Goal: Find specific page/section: Find specific page/section

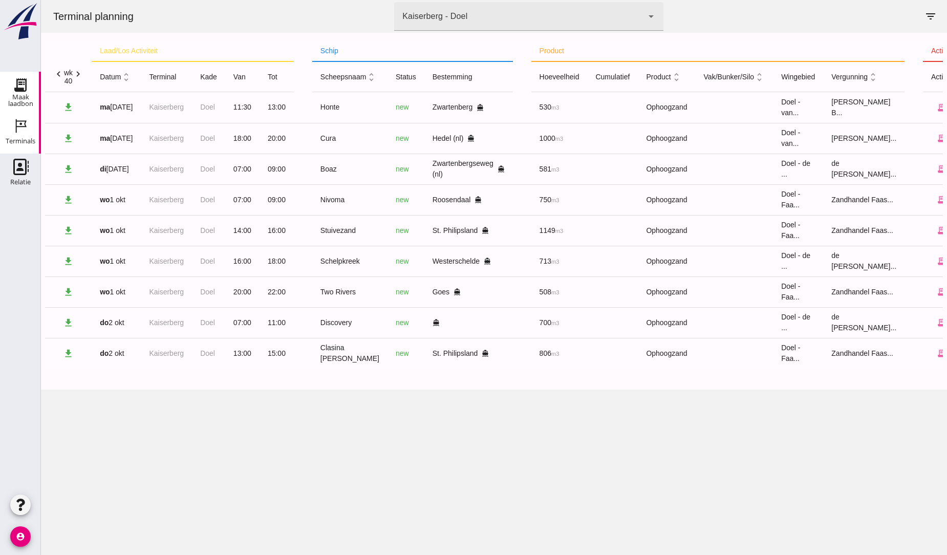
click at [17, 85] on use at bounding box center [20, 85] width 16 height 16
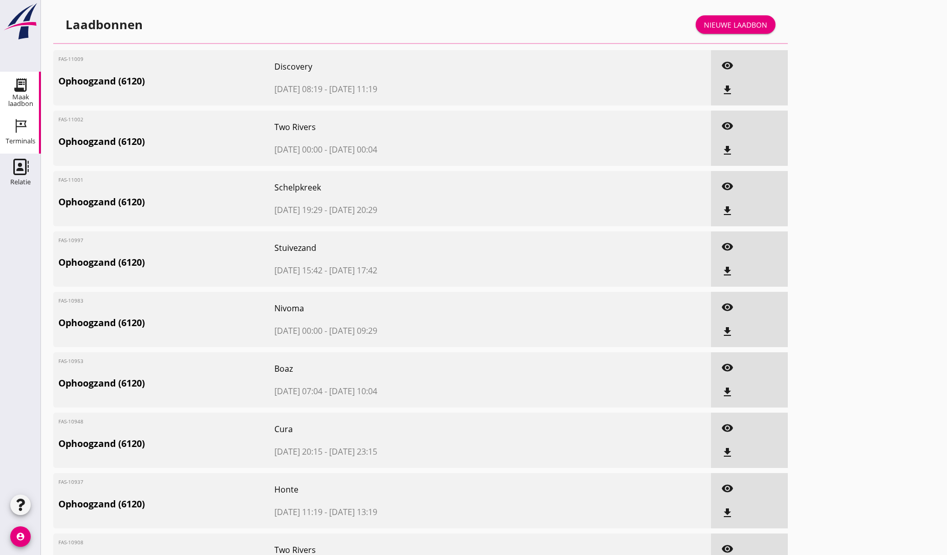
click at [26, 131] on icon "Terminals" at bounding box center [20, 126] width 16 height 16
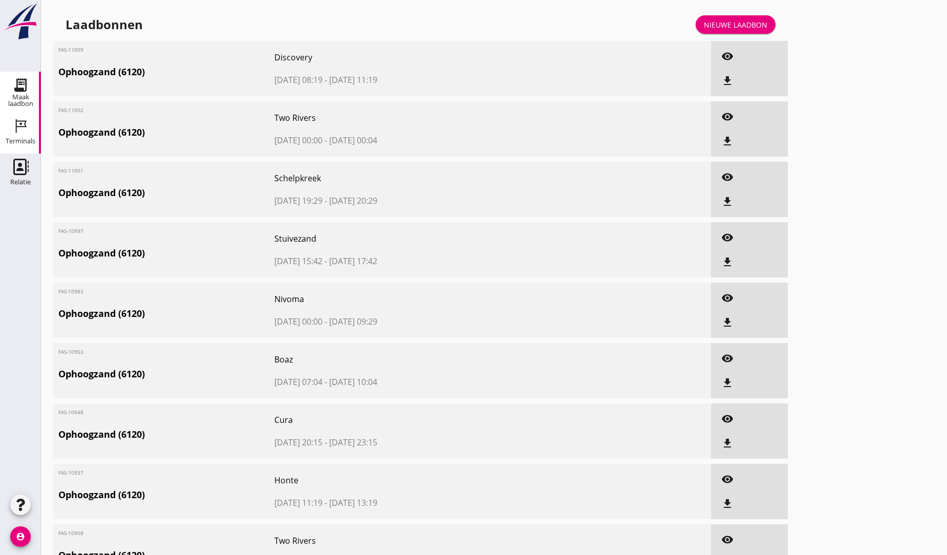
click at [19, 125] on icon "Terminals" at bounding box center [20, 126] width 16 height 16
